Goal: Information Seeking & Learning: Learn about a topic

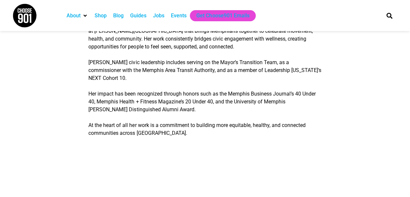
scroll to position [1666, 0]
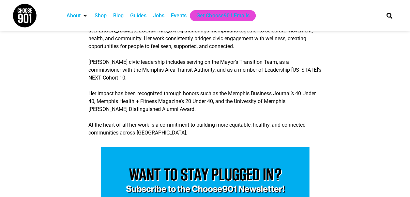
click at [27, 14] on img at bounding box center [24, 15] width 24 height 24
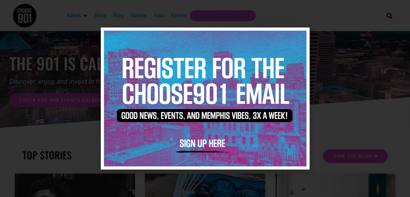
click at [303, 35] on img at bounding box center [205, 98] width 202 height 135
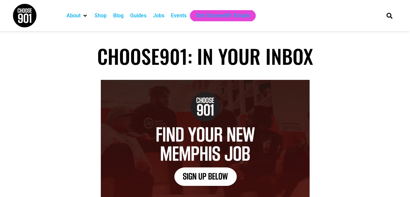
click at [24, 14] on img at bounding box center [24, 15] width 24 height 24
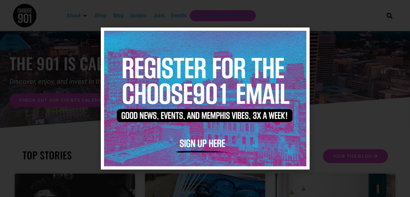
click at [302, 38] on icon "Close" at bounding box center [300, 36] width 5 height 5
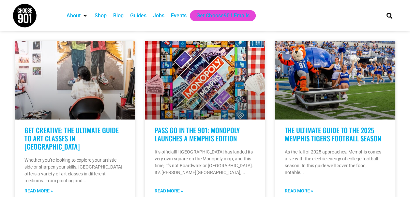
scroll to position [303, 0]
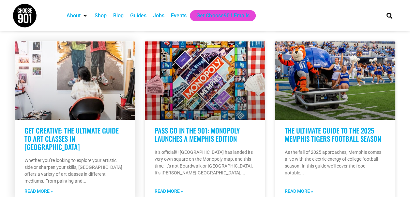
click at [64, 132] on link "Get Creative: The Ultimate Guide to Art Classes in Memphis" at bounding box center [71, 138] width 94 height 26
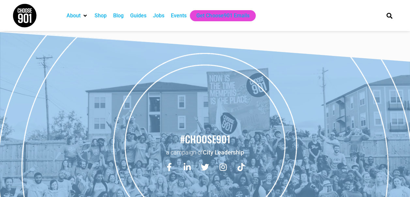
scroll to position [9523, 0]
